Goal: Task Accomplishment & Management: Manage account settings

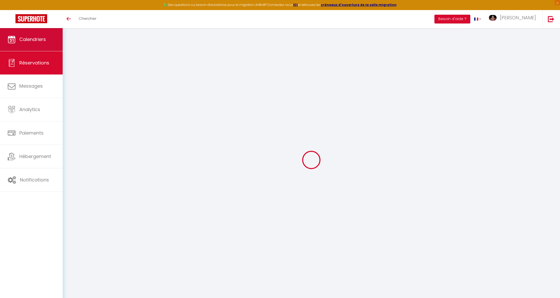
select select
checkbox input "false"
type invités3 "Mrs [PERSON_NAME] F [DATE] [GEOGRAPHIC_DATA] [PASSPORT] [GEOGRAPHIC_DATA] [DATE…"
type textarea "FLY (EMA/FAO---FR195/Fr1767---25th_09:45/2nd_21:00) FR195/Fr1767 : ARRIVAL TIME…"
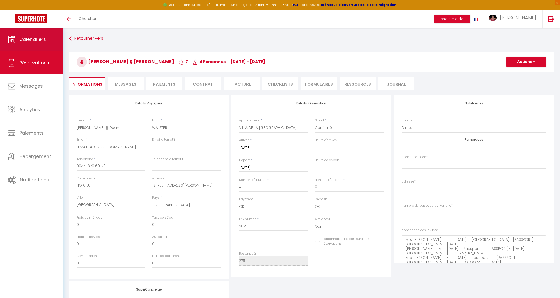
type input "275"
select select
checkbox input "false"
select select "13:00"
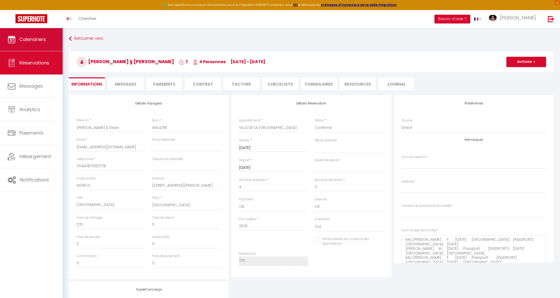
select select "10:00"
click at [45, 46] on link "Calendriers" at bounding box center [31, 39] width 63 height 23
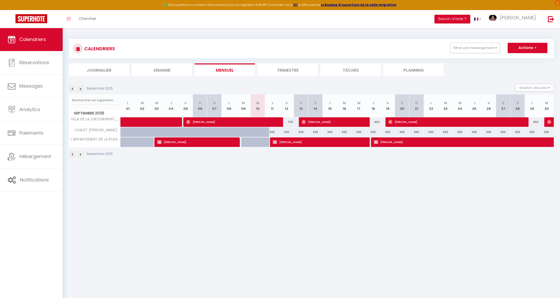
click at [81, 89] on img at bounding box center [81, 89] width 6 height 6
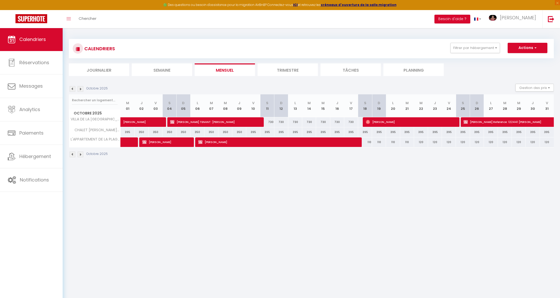
click at [81, 89] on img at bounding box center [81, 89] width 6 height 6
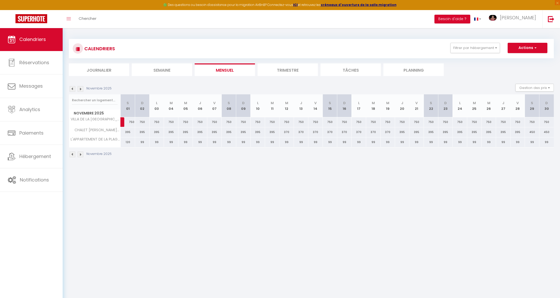
click at [81, 89] on img at bounding box center [81, 89] width 6 height 6
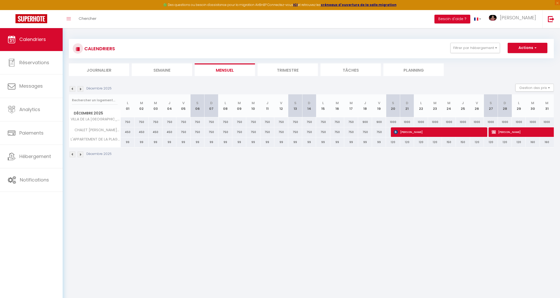
click at [81, 89] on img at bounding box center [81, 89] width 6 height 6
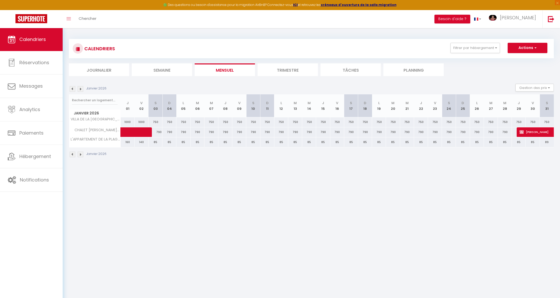
click at [81, 89] on img at bounding box center [81, 89] width 6 height 6
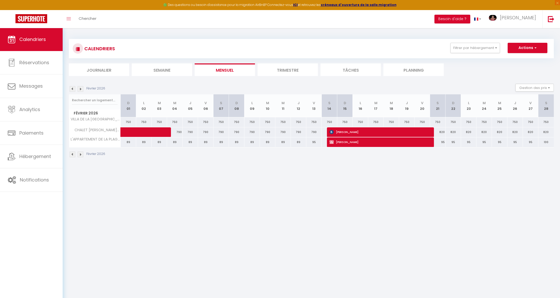
click at [81, 89] on img at bounding box center [81, 89] width 6 height 6
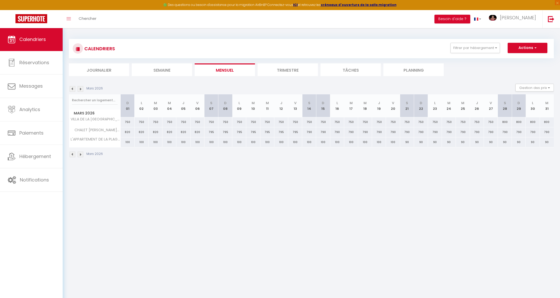
click at [81, 89] on img at bounding box center [81, 89] width 6 height 6
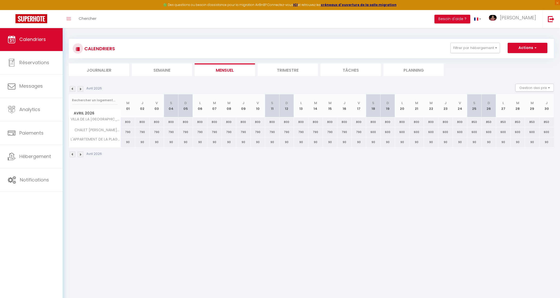
click at [72, 89] on img at bounding box center [73, 89] width 6 height 6
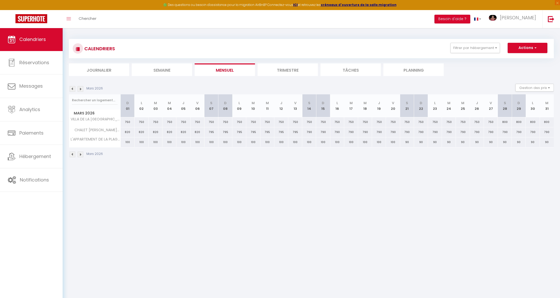
click at [72, 89] on img at bounding box center [73, 89] width 6 height 6
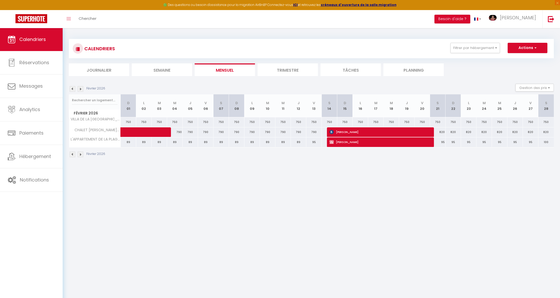
click at [72, 89] on img at bounding box center [73, 89] width 6 height 6
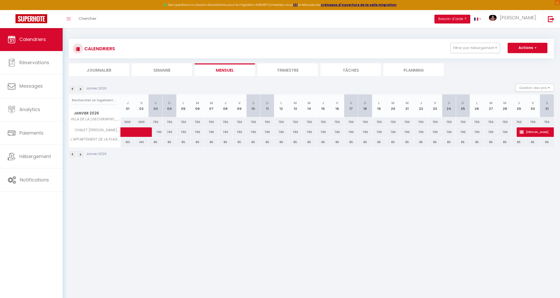
click at [72, 89] on img at bounding box center [73, 89] width 6 height 6
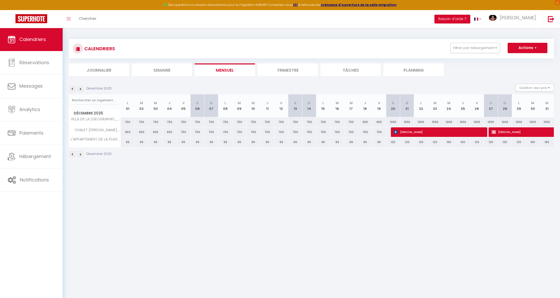
click at [72, 89] on img at bounding box center [73, 89] width 6 height 6
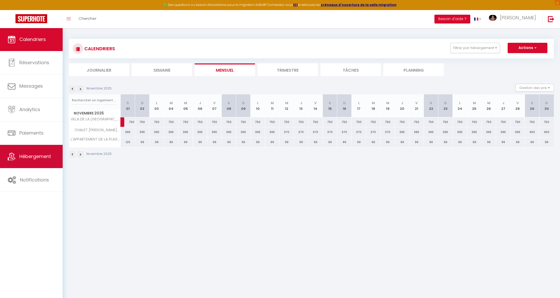
click at [33, 154] on span "Hébergement" at bounding box center [35, 156] width 32 height 6
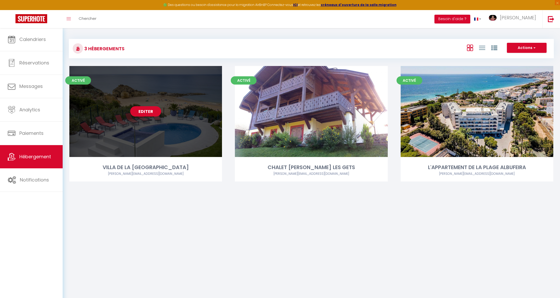
click at [145, 111] on link "Editer" at bounding box center [145, 111] width 31 height 10
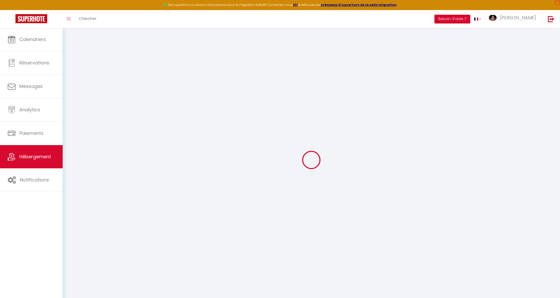
select select "201-1374506"
select select "+ 22 %"
select select "+ 28 %"
select select "+ 7 %"
select select "+ 12 %"
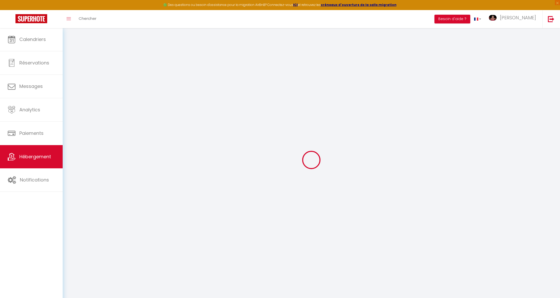
checkbox input "false"
checkbox input "true"
checkbox input "false"
select select "16:00"
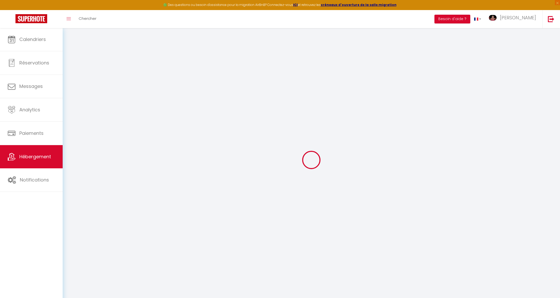
select select "23:45"
select select "10:00"
select select "30"
select select "12:00"
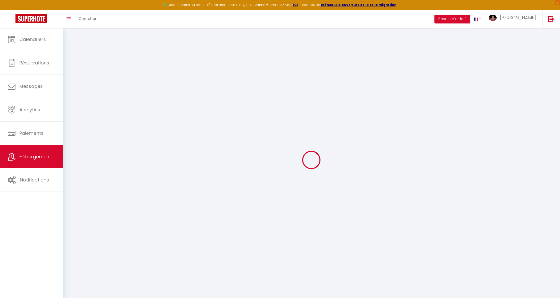
select select "365"
select select "EUR"
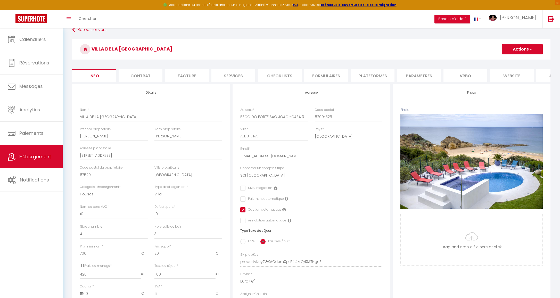
scroll to position [30, 0]
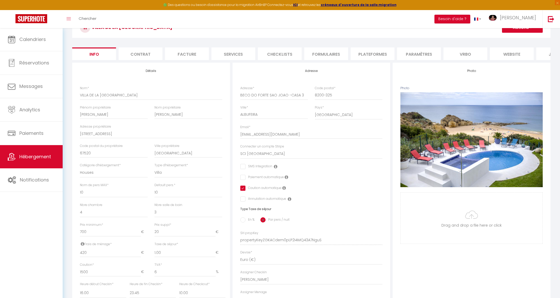
click at [376, 51] on li "Plateformes" at bounding box center [372, 53] width 44 height 13
select select
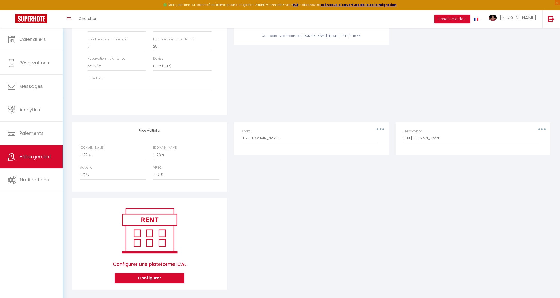
scroll to position [161, 0]
select select "+ 25 %"
select select
select select "+ 25 %"
select select
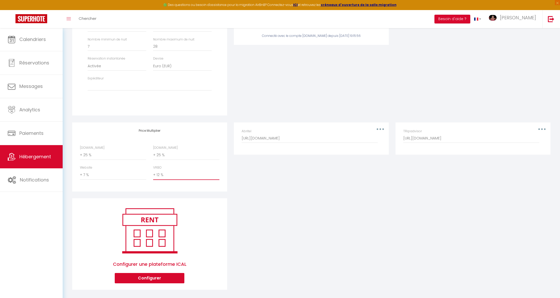
select select "+ 15 %"
select select
select select "+ 10 %"
select select
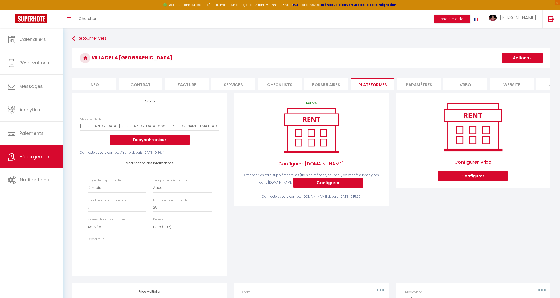
scroll to position [0, 0]
click at [531, 58] on span "button" at bounding box center [529, 57] width 3 height 5
click at [522, 70] on link "Enregistrer" at bounding box center [521, 69] width 41 height 7
select select "365"
select select "EUR"
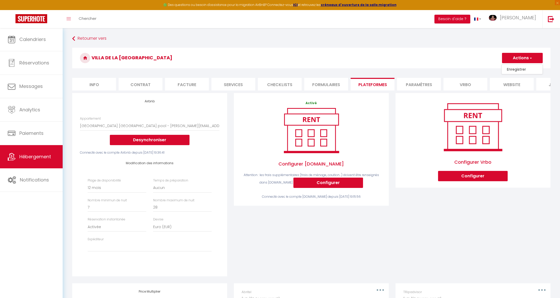
select select
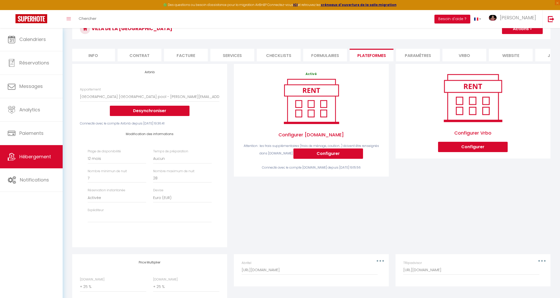
scroll to position [31, 0]
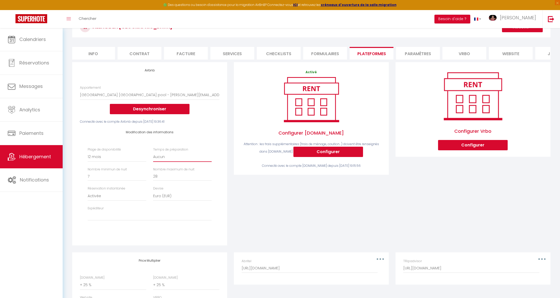
select select "1"
select select
select select "0"
select select
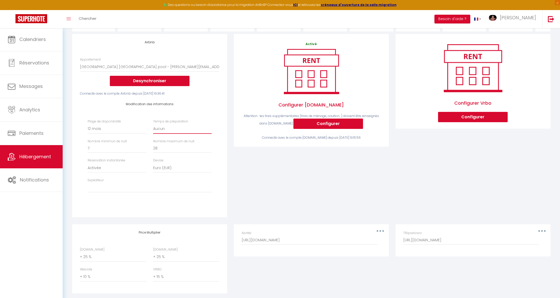
scroll to position [62, 0]
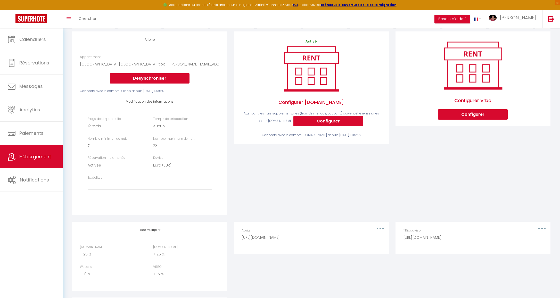
click at [169, 144] on input "28" at bounding box center [182, 145] width 58 height 9
type input "27"
select select
click at [209, 145] on input "27" at bounding box center [182, 145] width 58 height 9
type input "26"
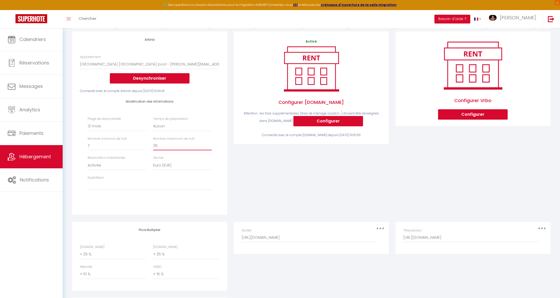
click at [209, 145] on input "26" at bounding box center [182, 145] width 58 height 9
select select
type input "25"
select select
click at [209, 145] on input "25" at bounding box center [182, 145] width 58 height 9
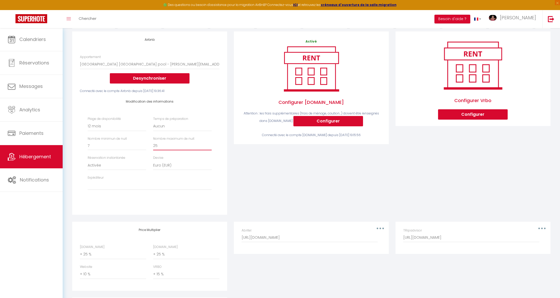
type input "24"
select select
click at [209, 145] on input "24" at bounding box center [182, 145] width 58 height 9
type input "25"
select select
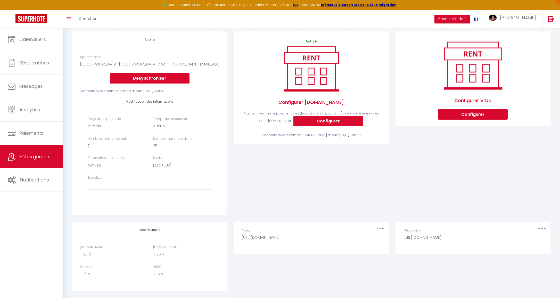
click at [209, 143] on input "25" at bounding box center [182, 145] width 58 height 9
type input "26"
select select
click at [209, 143] on input "26" at bounding box center [182, 145] width 58 height 9
type input "27"
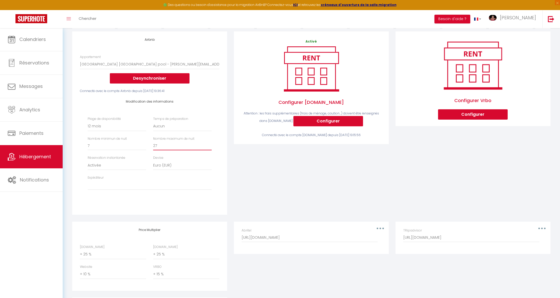
select select
click at [209, 143] on input "27" at bounding box center [182, 145] width 58 height 9
type input "28"
select select
click at [209, 143] on input "28" at bounding box center [182, 145] width 58 height 9
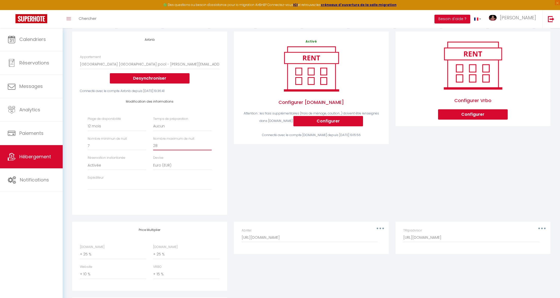
type input "29"
select select
click at [209, 143] on input "29" at bounding box center [182, 145] width 58 height 9
type input "30"
select select
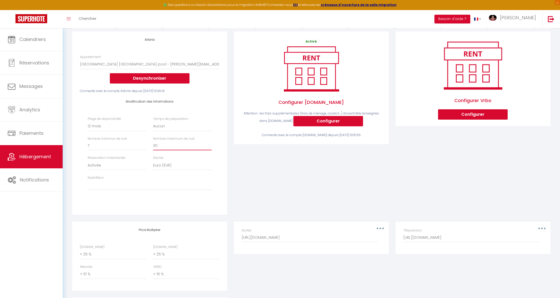
click at [209, 143] on input "30" at bounding box center [182, 145] width 58 height 9
type input "31"
select select
click at [209, 143] on input "31" at bounding box center [182, 145] width 58 height 9
type input "32"
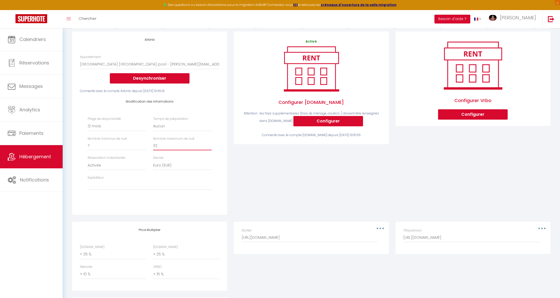
select select
click at [209, 143] on input "32" at bounding box center [182, 145] width 58 height 9
type input "33"
select select
click at [209, 143] on input "33" at bounding box center [182, 145] width 58 height 9
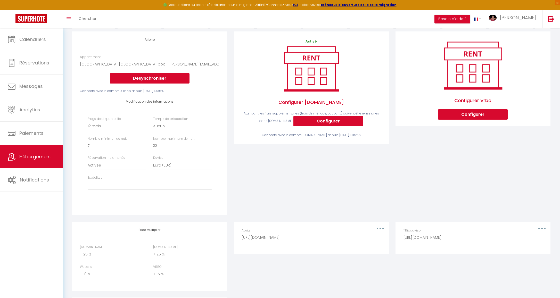
type input "34"
select select
click at [209, 143] on input "34" at bounding box center [182, 145] width 58 height 9
type input "35"
select select
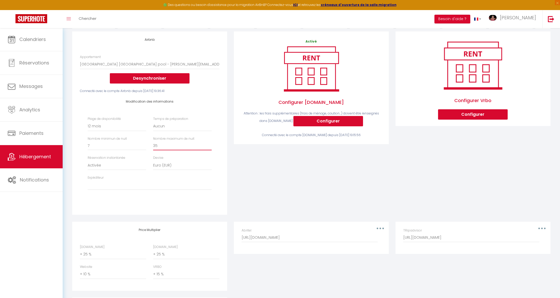
click at [209, 143] on input "35" at bounding box center [182, 145] width 58 height 9
type input "36"
select select
click at [209, 143] on input "36" at bounding box center [182, 145] width 58 height 9
type input "37"
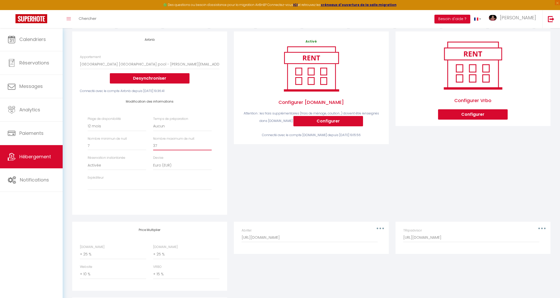
select select
click at [209, 143] on input "37" at bounding box center [182, 145] width 58 height 9
type input "38"
select select
click at [209, 143] on input "38" at bounding box center [182, 145] width 58 height 9
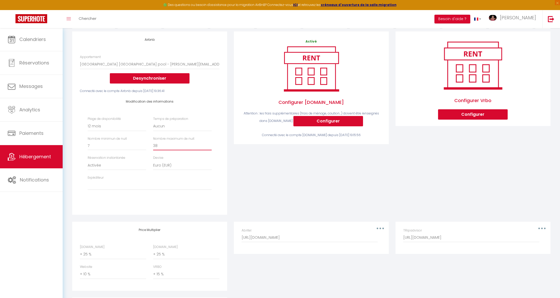
type input "39"
select select
click at [209, 143] on input "39" at bounding box center [182, 145] width 58 height 9
type input "40"
select select
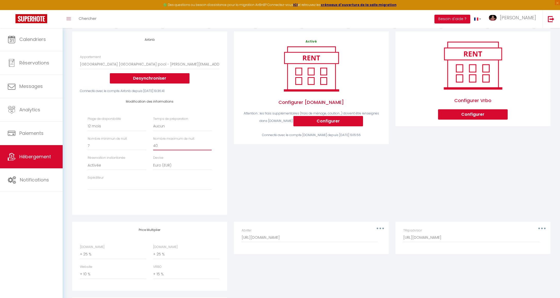
click at [209, 143] on input "40" at bounding box center [182, 145] width 58 height 9
type input "41"
select select
click at [209, 143] on input "41" at bounding box center [182, 145] width 58 height 9
type input "42"
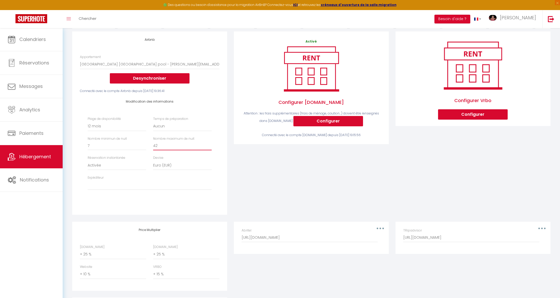
select select
click at [209, 143] on input "42" at bounding box center [182, 145] width 58 height 9
type input "43"
select select
click at [209, 143] on input "43" at bounding box center [182, 145] width 58 height 9
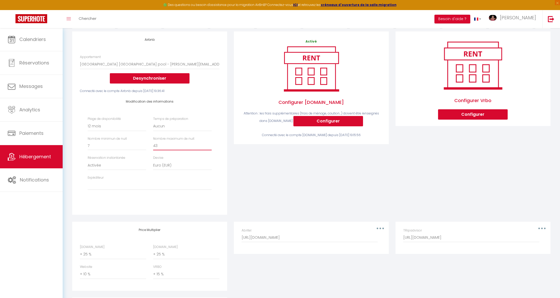
type input "44"
select select
click at [209, 143] on input "44" at bounding box center [182, 145] width 58 height 9
type input "45"
select select
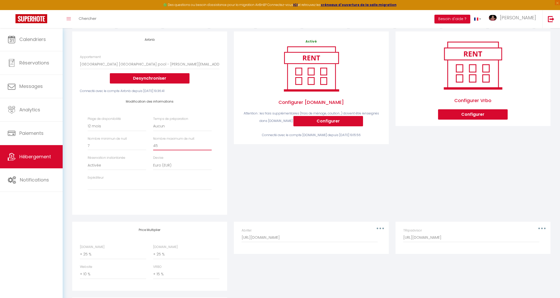
click at [209, 143] on input "45" at bounding box center [182, 145] width 58 height 9
type input "46"
select select
click at [209, 143] on input "46" at bounding box center [182, 145] width 58 height 9
type input "47"
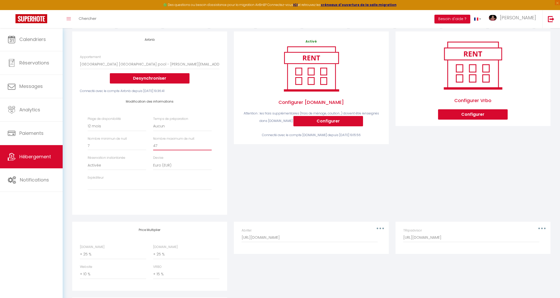
select select
click at [209, 143] on input "47" at bounding box center [182, 145] width 58 height 9
type input "48"
select select
click at [209, 143] on input "48" at bounding box center [182, 145] width 58 height 9
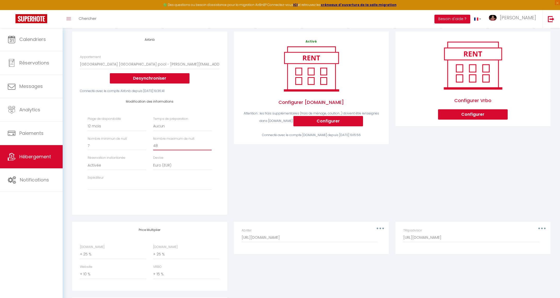
type input "49"
select select
click at [209, 143] on input "49" at bounding box center [182, 145] width 58 height 9
type input "50"
select select
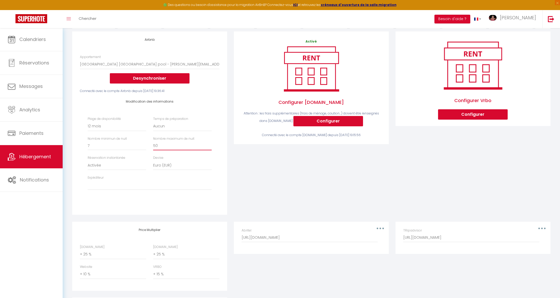
click at [209, 143] on input "50" at bounding box center [182, 145] width 58 height 9
type input "51"
select select
click at [209, 143] on input "51" at bounding box center [182, 145] width 58 height 9
type input "52"
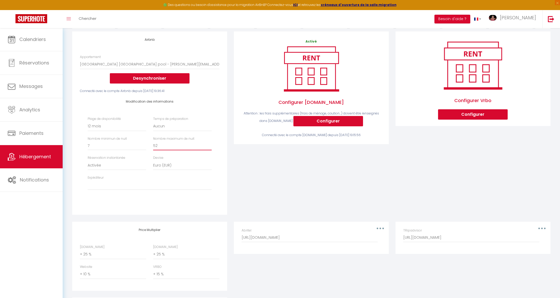
select select
click at [209, 143] on input "52" at bounding box center [182, 145] width 58 height 9
type input "53"
click at [209, 143] on input "53" at bounding box center [182, 145] width 58 height 9
select select
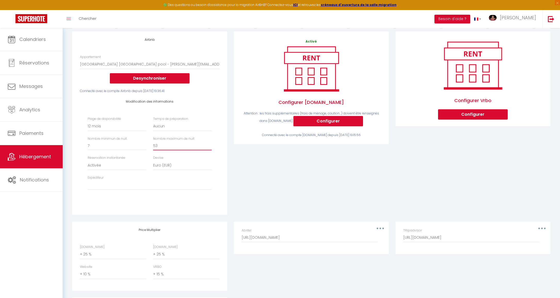
type input "54"
click at [210, 144] on input "54" at bounding box center [182, 145] width 58 height 9
select select
type input "55"
select select
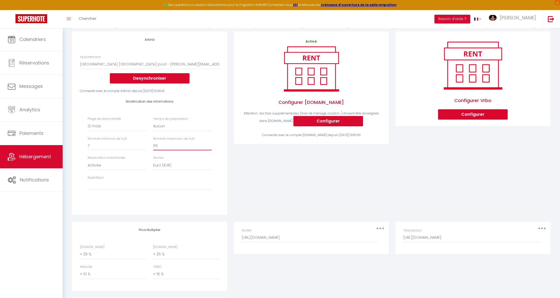
click at [210, 144] on input "55" at bounding box center [182, 145] width 58 height 9
type input "56"
select select
click at [210, 144] on input "56" at bounding box center [182, 145] width 58 height 9
type input "57"
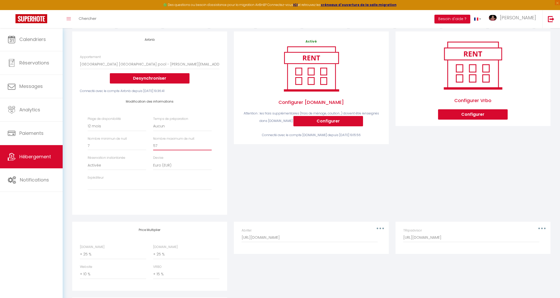
select select
click at [210, 144] on input "57" at bounding box center [182, 145] width 58 height 9
type input "58"
select select
click at [210, 144] on input "58" at bounding box center [182, 145] width 58 height 9
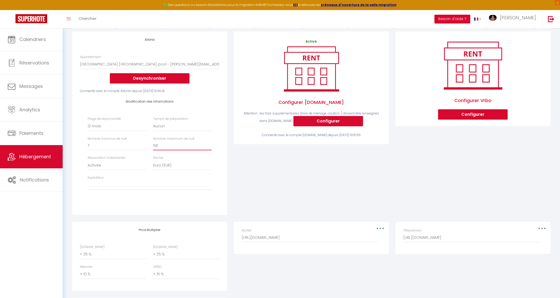
type input "59"
click at [210, 144] on input "59" at bounding box center [182, 145] width 58 height 9
select select
type input "60"
select select
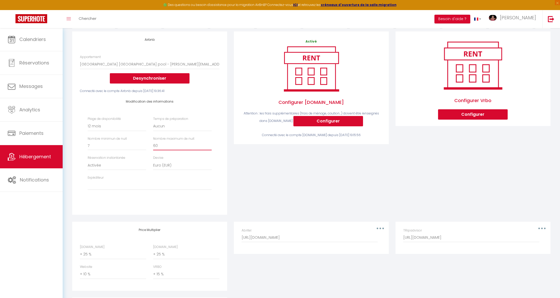
click at [210, 144] on input "60" at bounding box center [182, 145] width 58 height 9
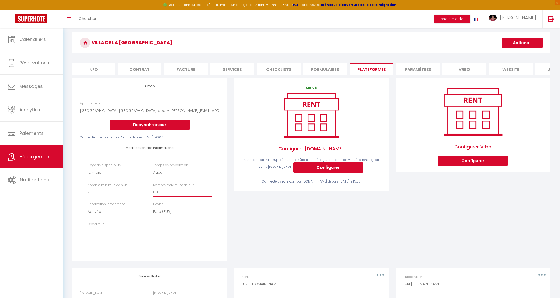
scroll to position [6, 0]
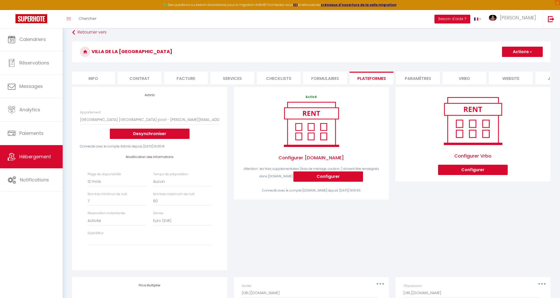
click at [483, 167] on button "Configurer" at bounding box center [473, 170] width 70 height 10
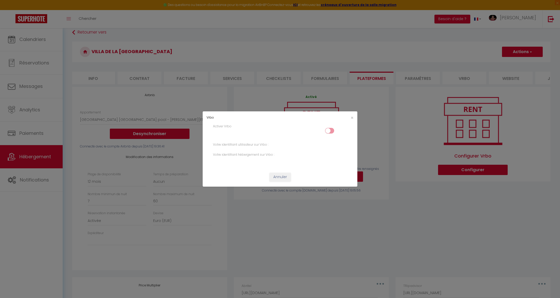
click at [327, 132] on input "checkbox" at bounding box center [329, 132] width 9 height 8
checkbox input "true"
select select "365"
select select "EUR"
select select
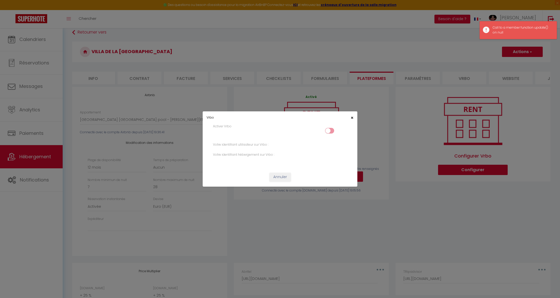
click at [351, 119] on span "×" at bounding box center [351, 117] width 3 height 6
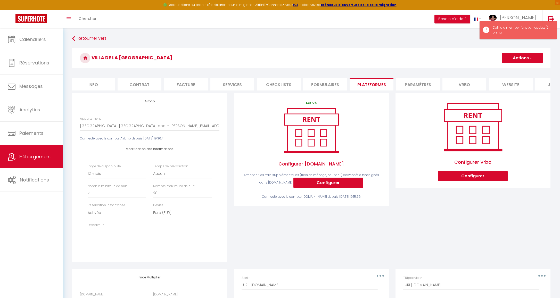
scroll to position [0, 0]
click at [95, 40] on link "Retourner vers" at bounding box center [311, 38] width 478 height 9
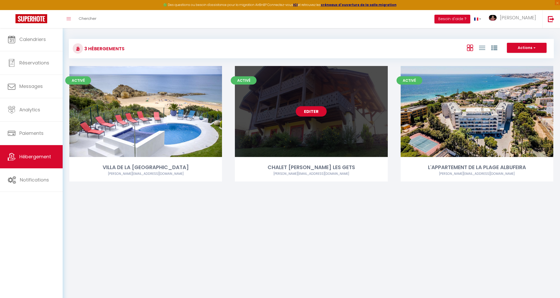
click at [307, 111] on link "Editer" at bounding box center [310, 111] width 31 height 10
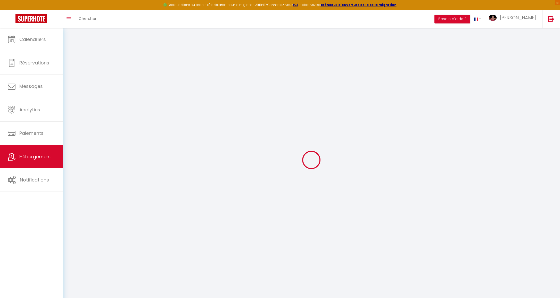
select select
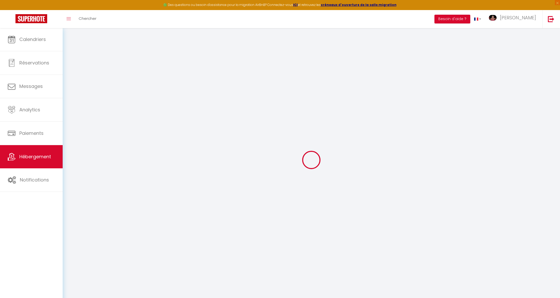
select select
checkbox input "false"
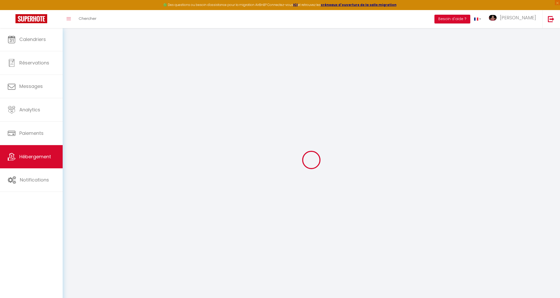
select select
type input "CHALET [PERSON_NAME] LES GETS"
type input "[PERSON_NAME]"
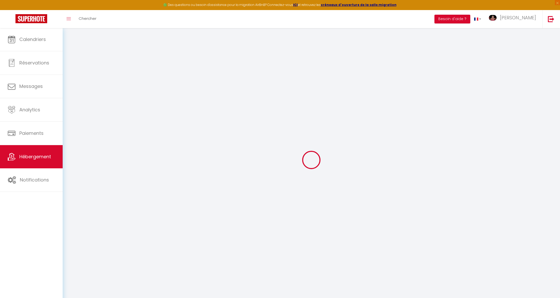
type input "[STREET_ADDRESS]"
type input "67520"
type input "[GEOGRAPHIC_DATA]"
select select "houses"
select select "10"
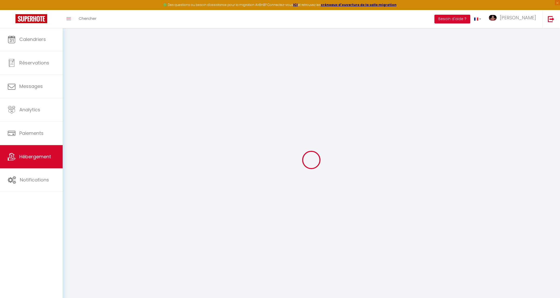
select select "10"
select select "4"
type input "500"
type input "10"
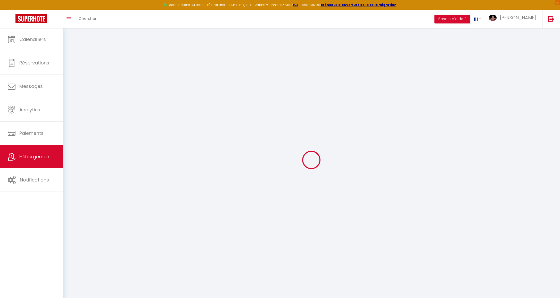
type input "420"
type input "2.00"
type input "1200"
type input "10"
select select
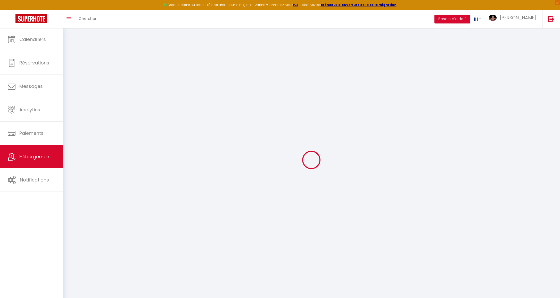
select select
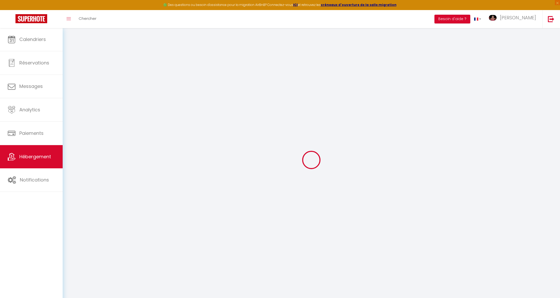
type input "[STREET_ADDRESS]"
type input "74260"
type input "LES GETS"
type input "[EMAIL_ADDRESS][DOMAIN_NAME]"
select select "386"
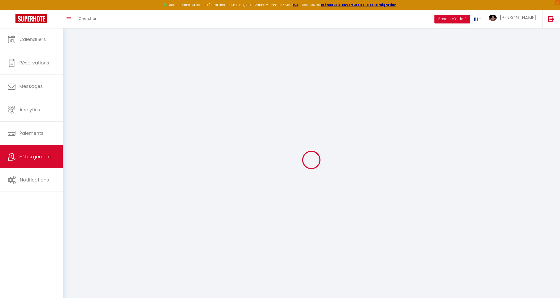
checkbox input "false"
checkbox input "true"
checkbox input "false"
type input "15"
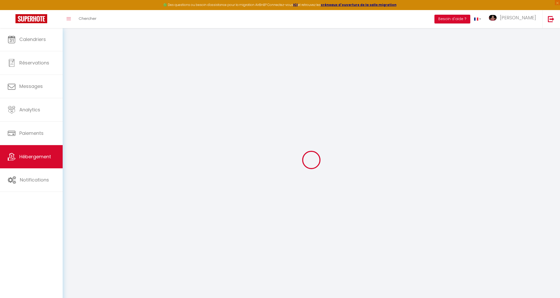
type input "0"
select select
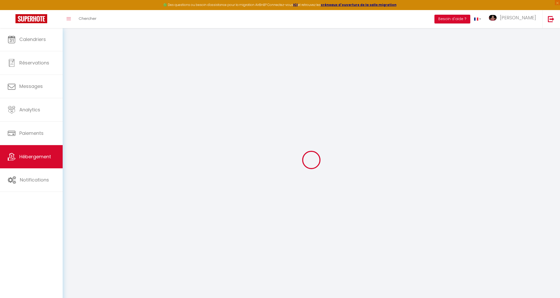
select select
checkbox input "false"
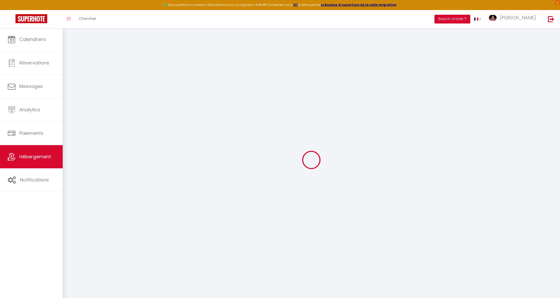
checkbox input "false"
checkbox input "true"
checkbox input "false"
select select "+ 22 %"
select select "+ 28 %"
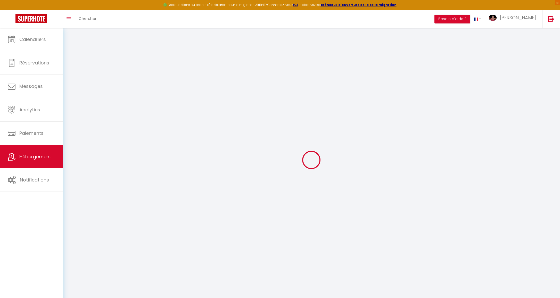
select select "+ 10 %"
select select "+ 16 %"
checkbox input "false"
checkbox input "true"
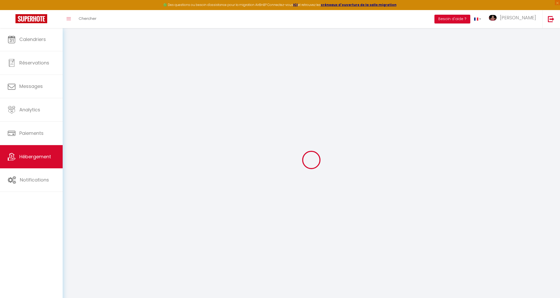
checkbox input "false"
select select "17:00"
select select "00:00"
select select "10:00"
select select "30"
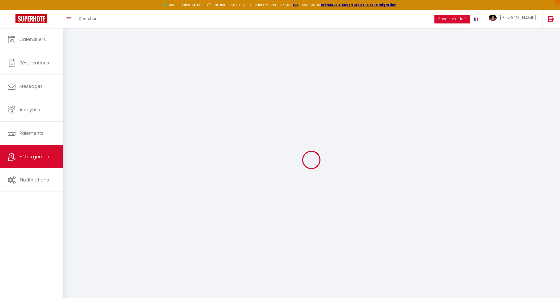
select select "30"
select select "12:00"
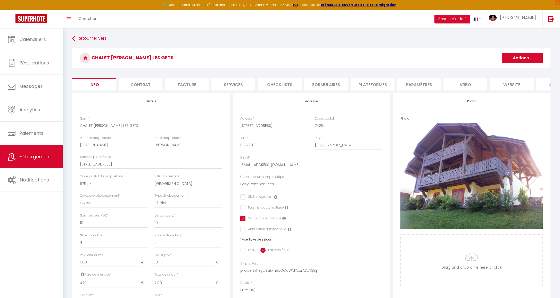
click at [380, 87] on li "Plateformes" at bounding box center [372, 84] width 44 height 13
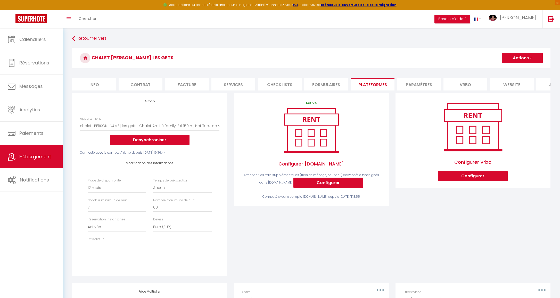
click at [522, 58] on button "Actions" at bounding box center [522, 58] width 41 height 10
click at [517, 70] on link "Enregistrer" at bounding box center [521, 69] width 41 height 7
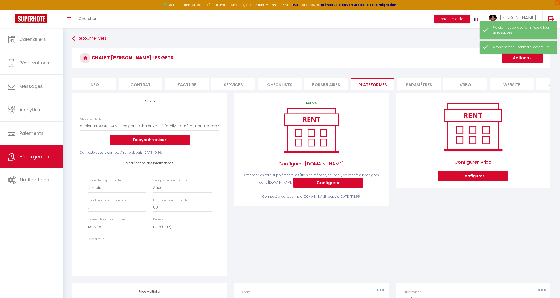
click at [103, 37] on link "Retourner vers" at bounding box center [311, 38] width 478 height 9
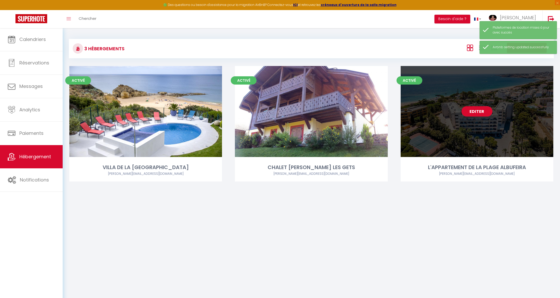
click at [474, 113] on link "Editer" at bounding box center [476, 111] width 31 height 10
click at [480, 111] on link "Editer" at bounding box center [476, 111] width 31 height 10
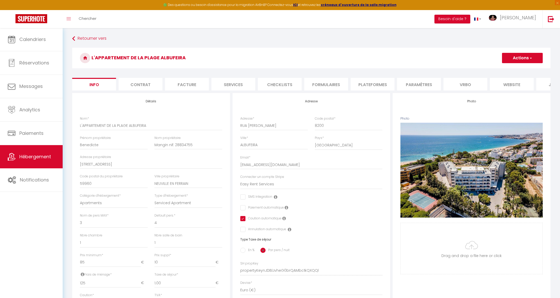
click at [381, 84] on li "Plateformes" at bounding box center [372, 84] width 44 height 13
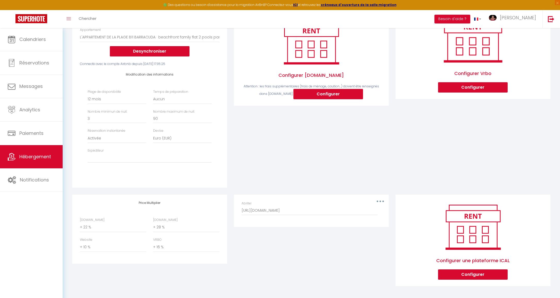
scroll to position [88, 0]
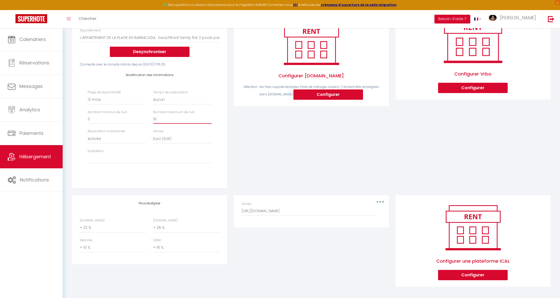
click at [209, 117] on input "91" at bounding box center [182, 118] width 58 height 9
click at [209, 119] on input "90" at bounding box center [182, 118] width 58 height 9
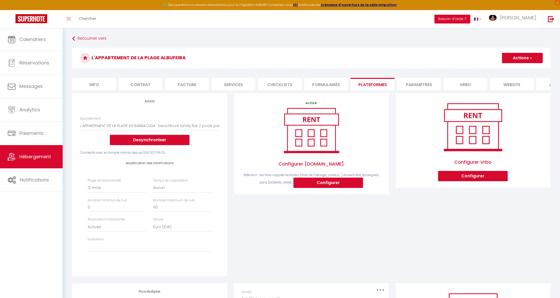
scroll to position [0, 0]
click at [527, 59] on button "Actions" at bounding box center [522, 58] width 41 height 10
click at [523, 68] on link "Enregistrer" at bounding box center [521, 69] width 41 height 7
click at [21, 45] on link "Calendriers" at bounding box center [31, 39] width 63 height 23
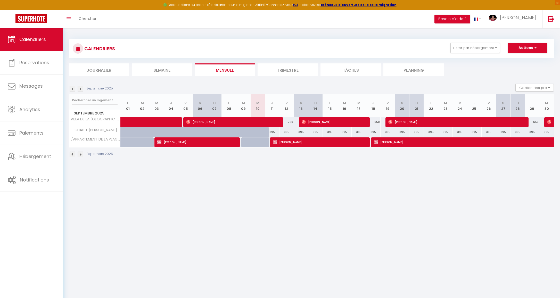
click at [81, 90] on img at bounding box center [81, 89] width 6 height 6
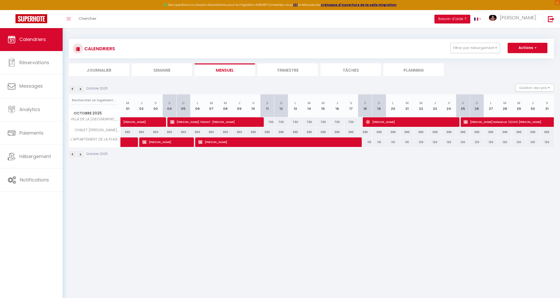
click at [81, 90] on img at bounding box center [81, 89] width 6 height 6
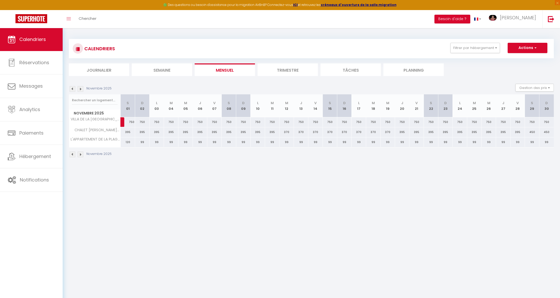
click at [81, 90] on img at bounding box center [81, 89] width 6 height 6
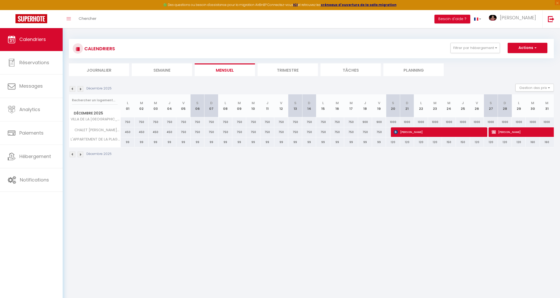
click at [81, 90] on img at bounding box center [81, 89] width 6 height 6
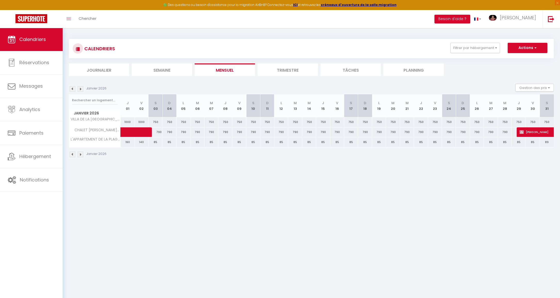
click at [81, 90] on img at bounding box center [81, 89] width 6 height 6
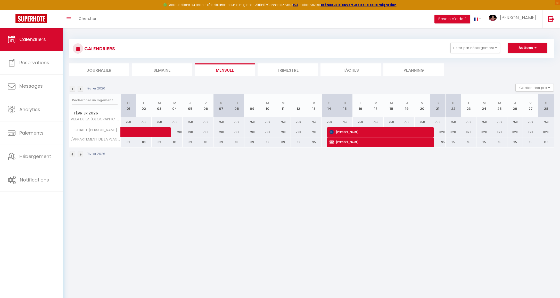
click at [81, 90] on img at bounding box center [81, 89] width 6 height 6
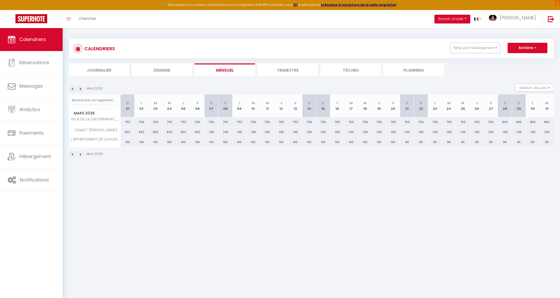
click at [81, 90] on img at bounding box center [81, 89] width 6 height 6
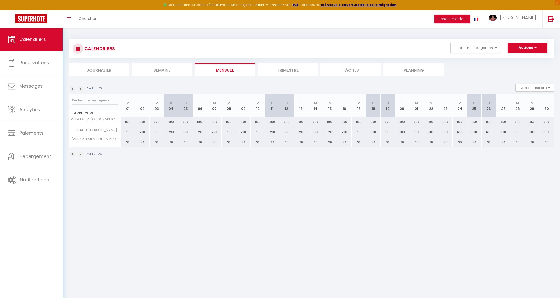
click at [81, 90] on img at bounding box center [81, 89] width 6 height 6
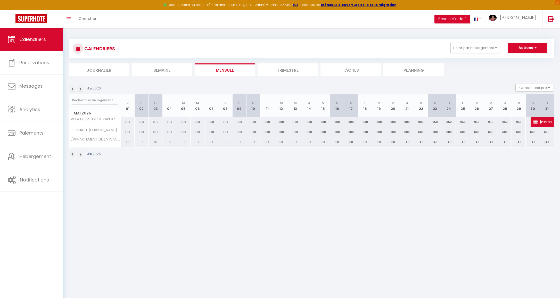
click at [81, 90] on img at bounding box center [81, 89] width 6 height 6
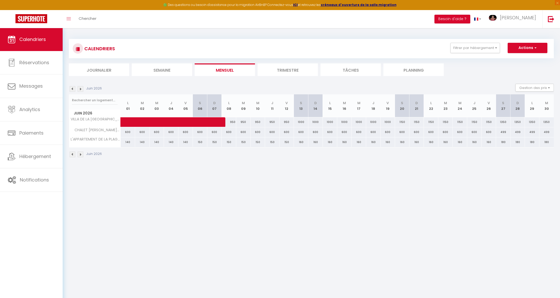
click at [81, 90] on img at bounding box center [81, 89] width 6 height 6
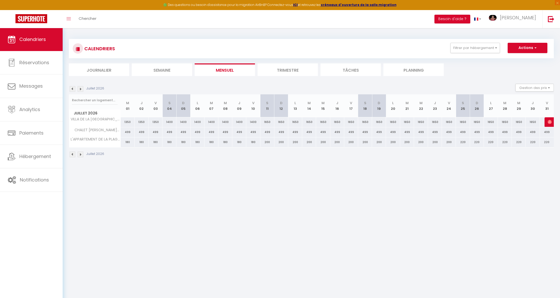
click at [81, 90] on img at bounding box center [81, 89] width 6 height 6
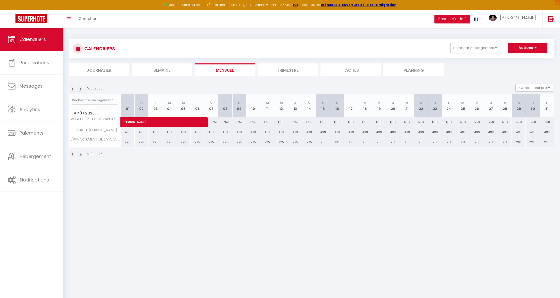
click at [192, 120] on span "[PERSON_NAME]" at bounding box center [158, 119] width 71 height 10
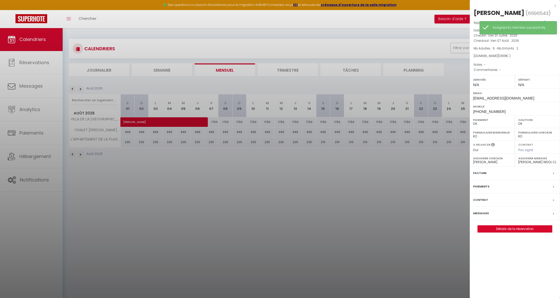
click at [526, 229] on link "Détails de la réservation" at bounding box center [514, 228] width 74 height 7
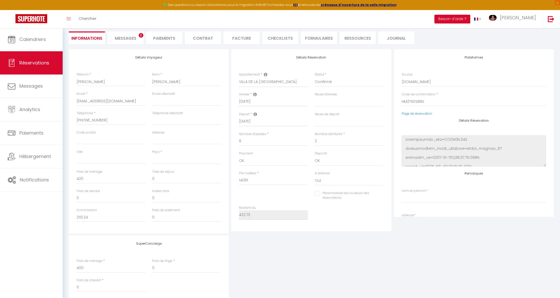
scroll to position [48, 0]
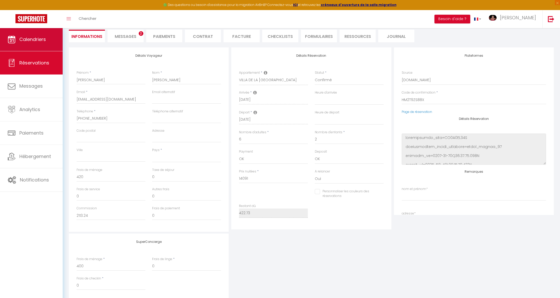
click at [48, 36] on link "Calendriers" at bounding box center [31, 39] width 63 height 23
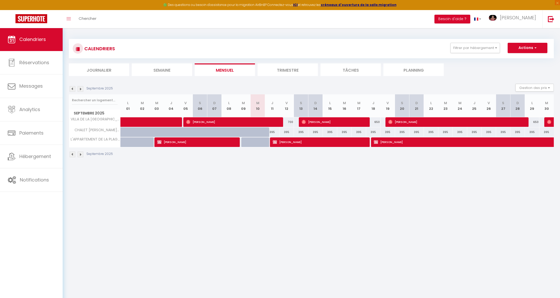
click at [531, 47] on button "Actions" at bounding box center [527, 48] width 40 height 10
click at [458, 65] on ul "Journalier [GEOGRAPHIC_DATA] Mensuel Trimestre Tâches Planning" at bounding box center [311, 69] width 485 height 13
click at [548, 87] on button "Gestion des prix" at bounding box center [534, 88] width 38 height 8
click at [510, 104] on input "Nb Nuits minimum" at bounding box center [530, 103] width 46 height 5
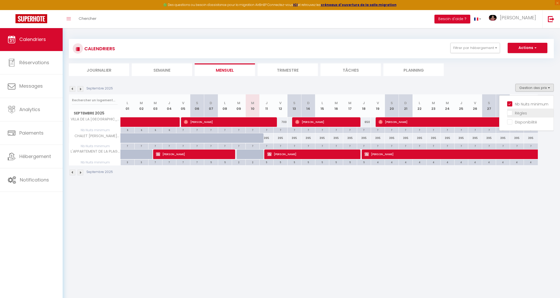
click at [511, 113] on input "Règles" at bounding box center [530, 112] width 46 height 5
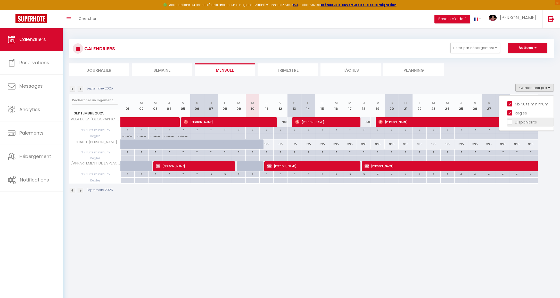
click at [513, 120] on input "Disponibilité" at bounding box center [530, 121] width 46 height 5
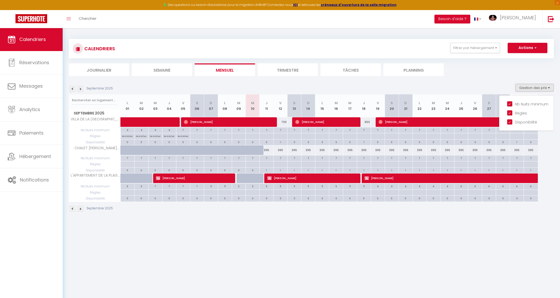
click at [81, 89] on img at bounding box center [81, 89] width 6 height 6
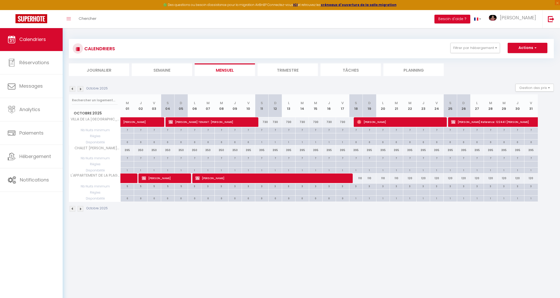
click at [81, 89] on img at bounding box center [81, 89] width 6 height 6
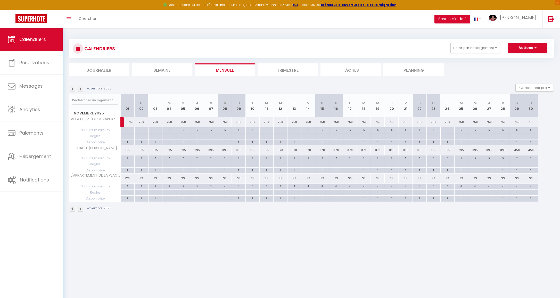
click at [81, 89] on img at bounding box center [81, 89] width 6 height 6
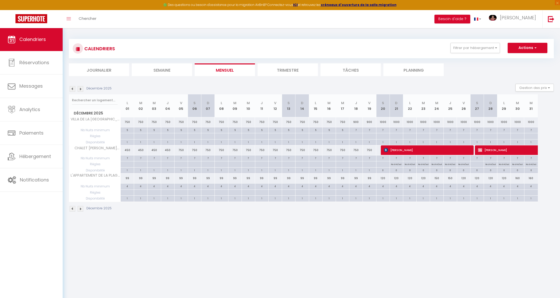
click at [81, 89] on img at bounding box center [81, 89] width 6 height 6
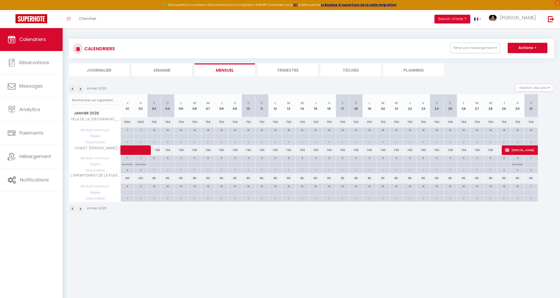
click at [81, 89] on img at bounding box center [81, 89] width 6 height 6
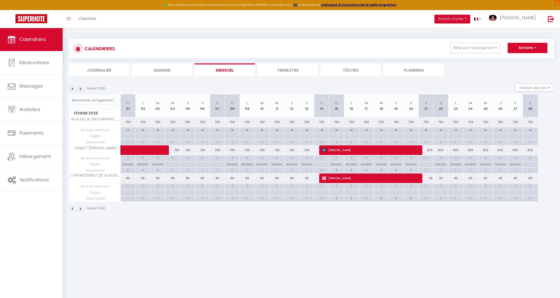
click at [81, 89] on img at bounding box center [81, 89] width 6 height 6
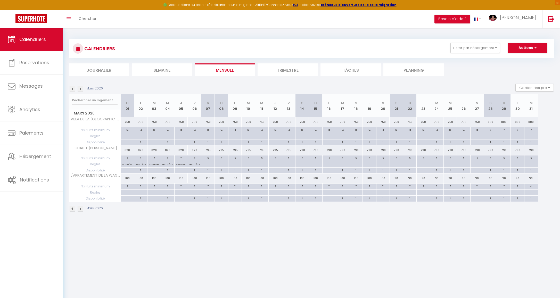
click at [81, 89] on img at bounding box center [81, 89] width 6 height 6
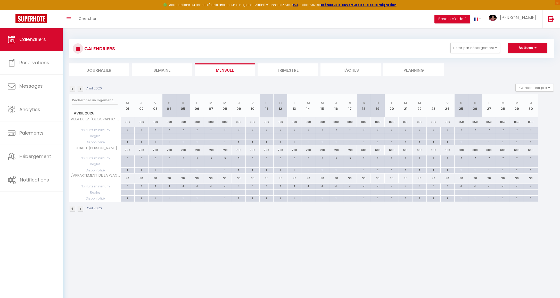
click at [81, 89] on img at bounding box center [81, 89] width 6 height 6
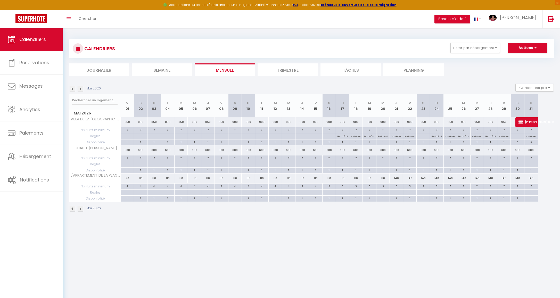
click at [81, 89] on img at bounding box center [81, 89] width 6 height 6
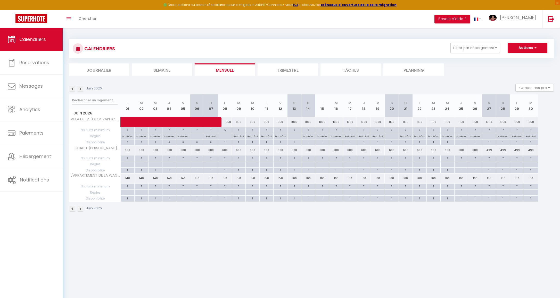
click at [81, 89] on img at bounding box center [81, 89] width 6 height 6
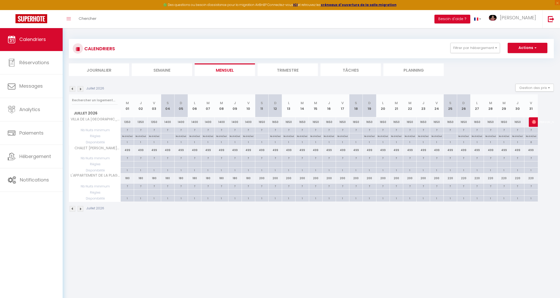
click at [81, 89] on img at bounding box center [81, 89] width 6 height 6
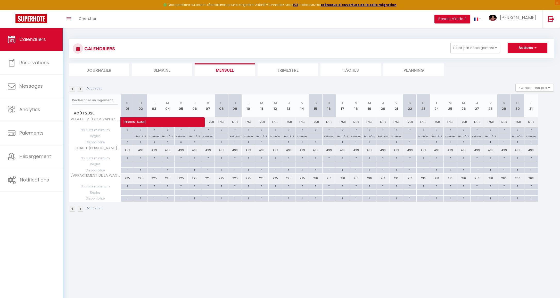
click at [72, 89] on img at bounding box center [73, 89] width 6 height 6
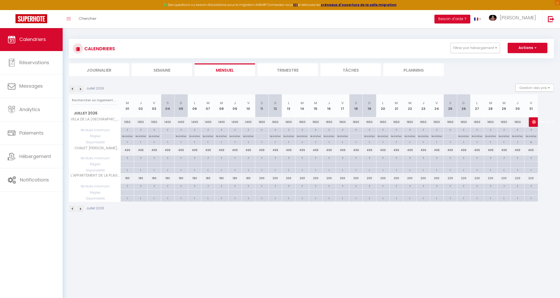
click at [532, 123] on img at bounding box center [533, 122] width 4 height 4
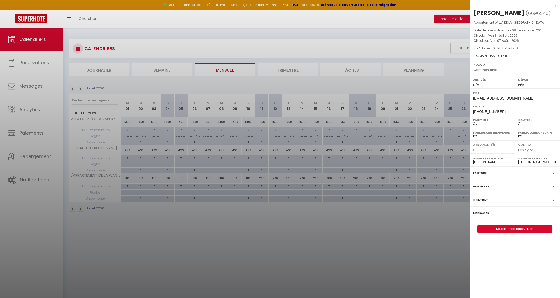
click at [513, 226] on link "Détails de la réservation" at bounding box center [514, 228] width 74 height 7
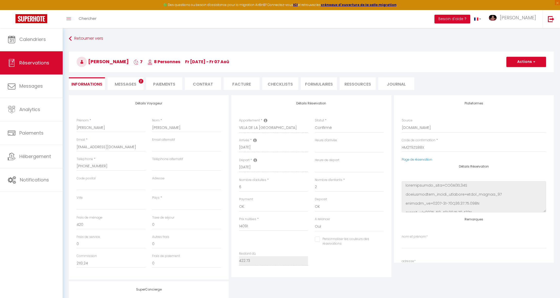
click at [133, 82] on span "Messages" at bounding box center [126, 84] width 22 height 6
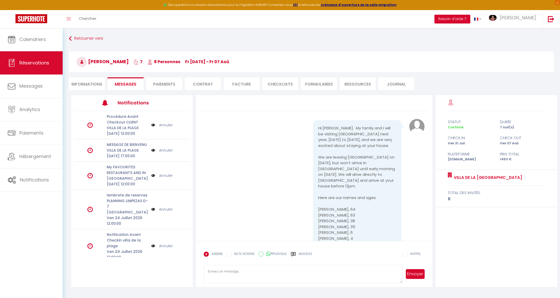
click at [218, 275] on textarea at bounding box center [303, 274] width 199 height 18
click at [420, 273] on button "Envoyer" at bounding box center [414, 274] width 19 height 10
